Goal: Transaction & Acquisition: Subscribe to service/newsletter

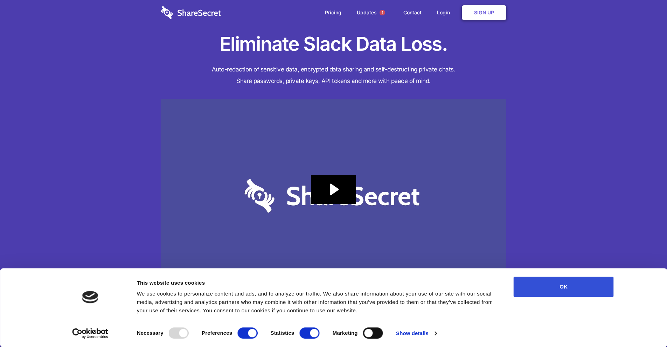
click at [577, 289] on button "OK" at bounding box center [564, 287] width 100 height 20
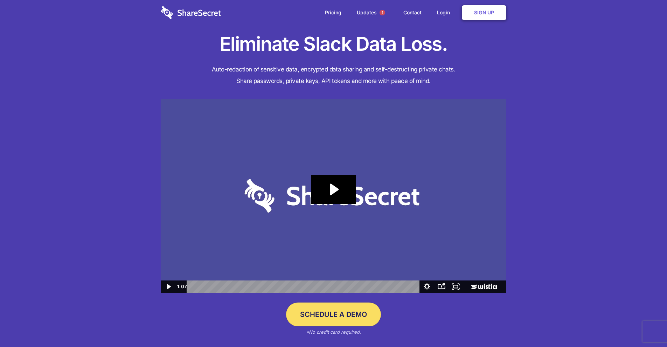
click at [68, 134] on div "Eliminate Slack Data Loss. Auto-redaction of sensitive data, encrypted data sha…" at bounding box center [333, 189] width 667 height 379
click at [335, 12] on link "Pricing" at bounding box center [333, 13] width 30 height 22
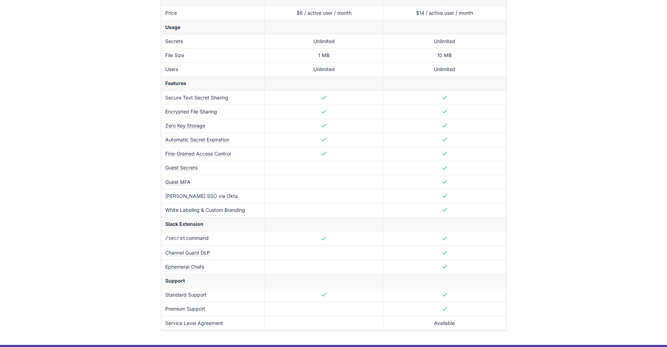
scroll to position [175, 0]
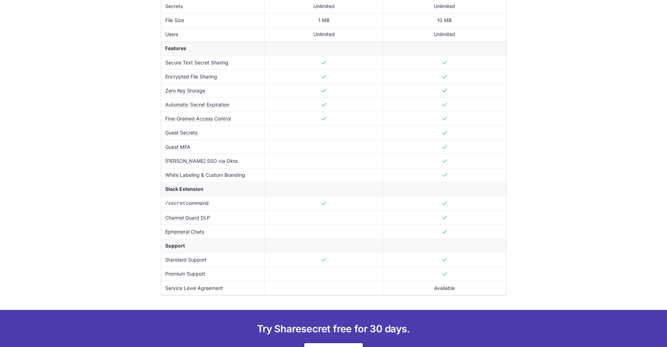
click at [125, 215] on div "Choose the right plan for your team. All plans come with a 30-day money back gu…" at bounding box center [333, 257] width 667 height 865
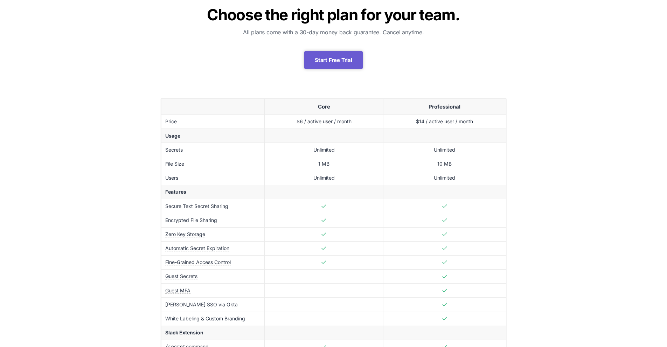
scroll to position [0, 0]
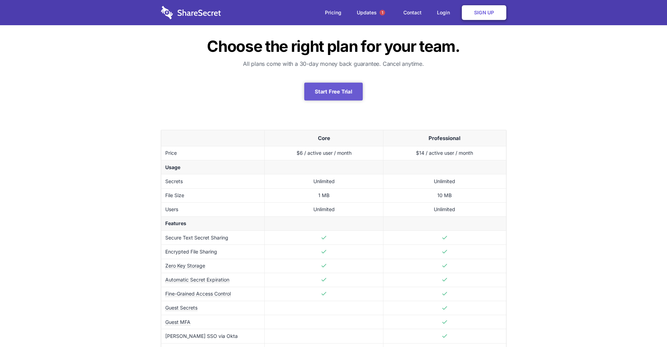
click at [103, 106] on div "Choose the right plan for your team. All plans come with a 30-day money back gu…" at bounding box center [333, 57] width 667 height 115
